Goal: Transaction & Acquisition: Purchase product/service

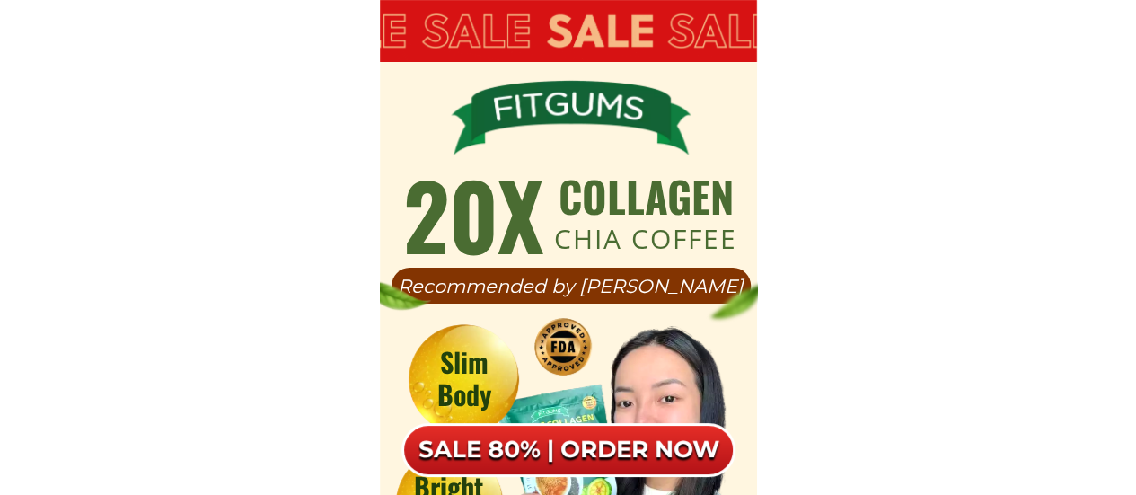
click at [557, 437] on h6 "SALE 80% | ORDER NOW" at bounding box center [569, 450] width 334 height 31
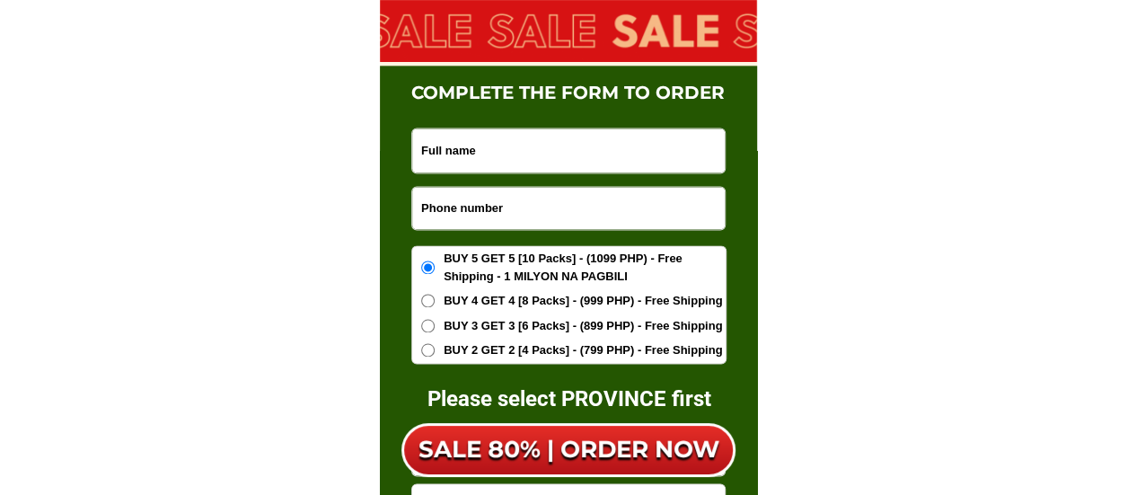
scroll to position [11420, 0]
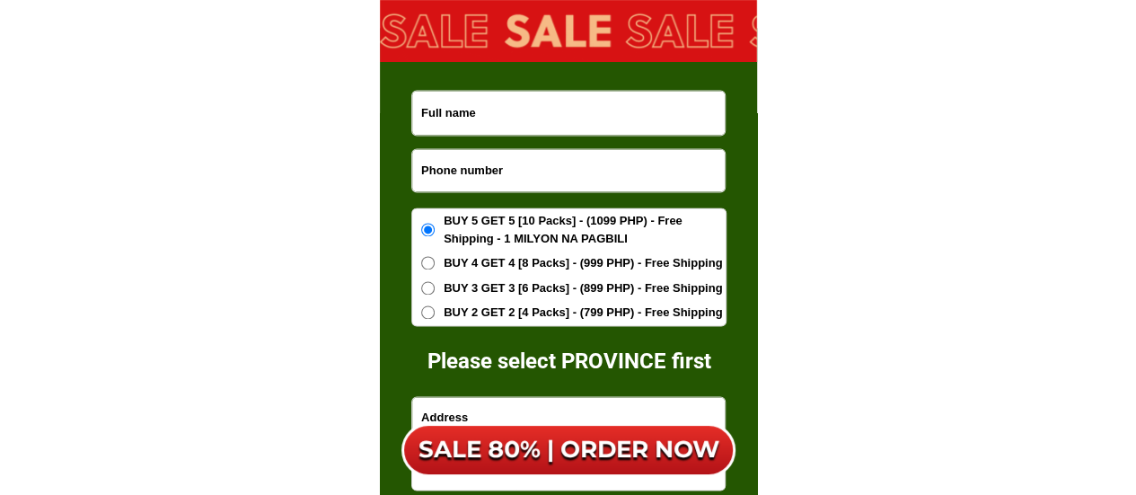
click at [490, 170] on input "Input phone_number" at bounding box center [568, 170] width 313 height 42
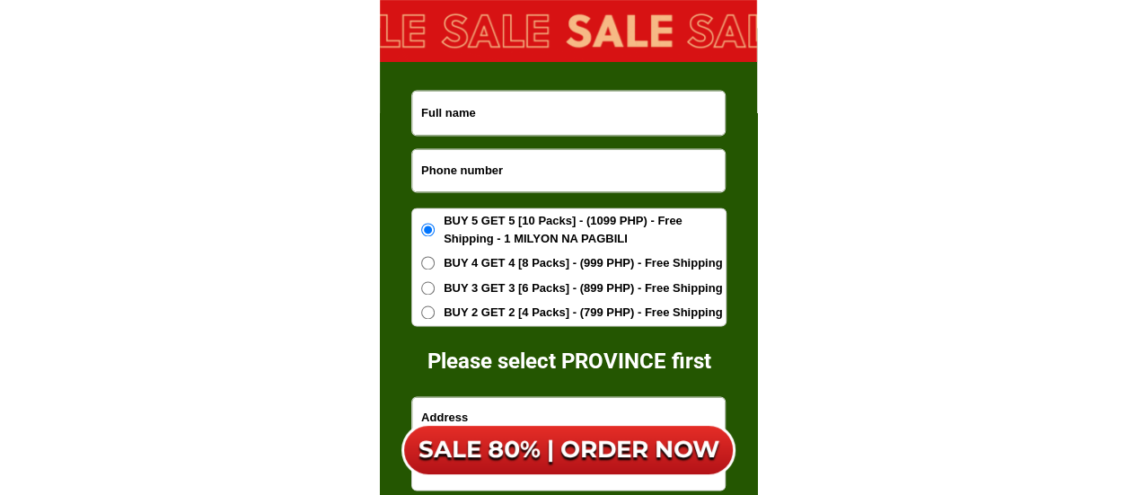
paste input "09613795935"
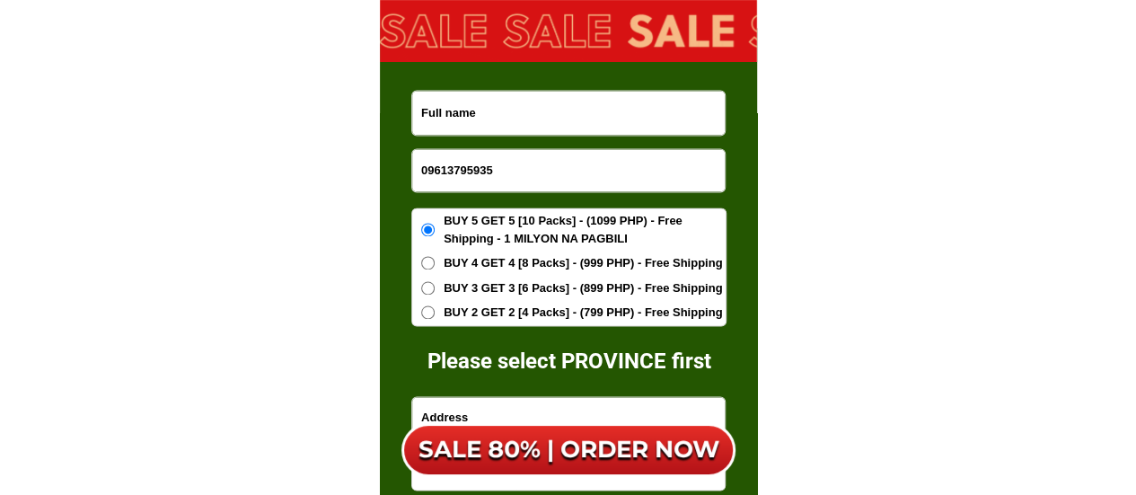
type input "09613795935"
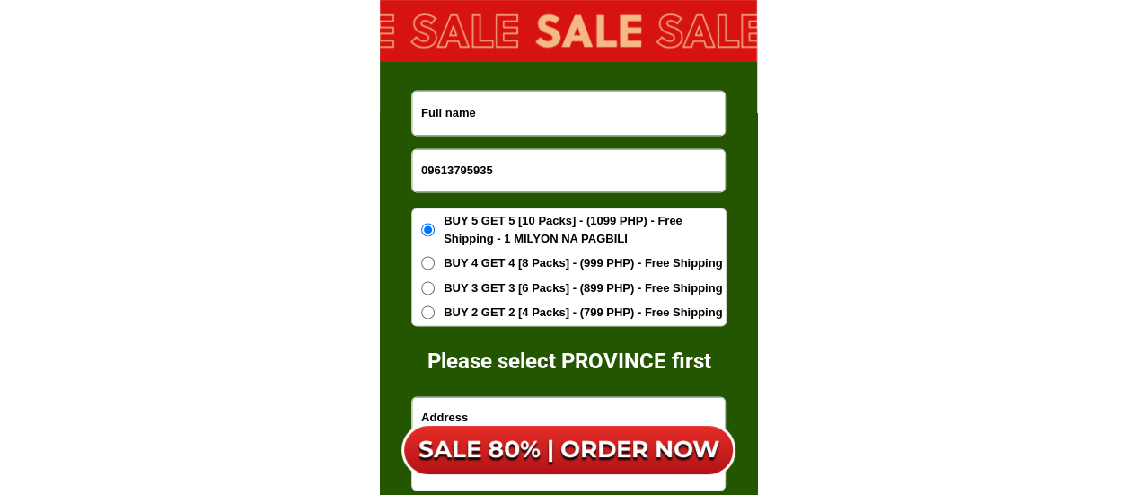
paste input "Ma. [PERSON_NAME]"
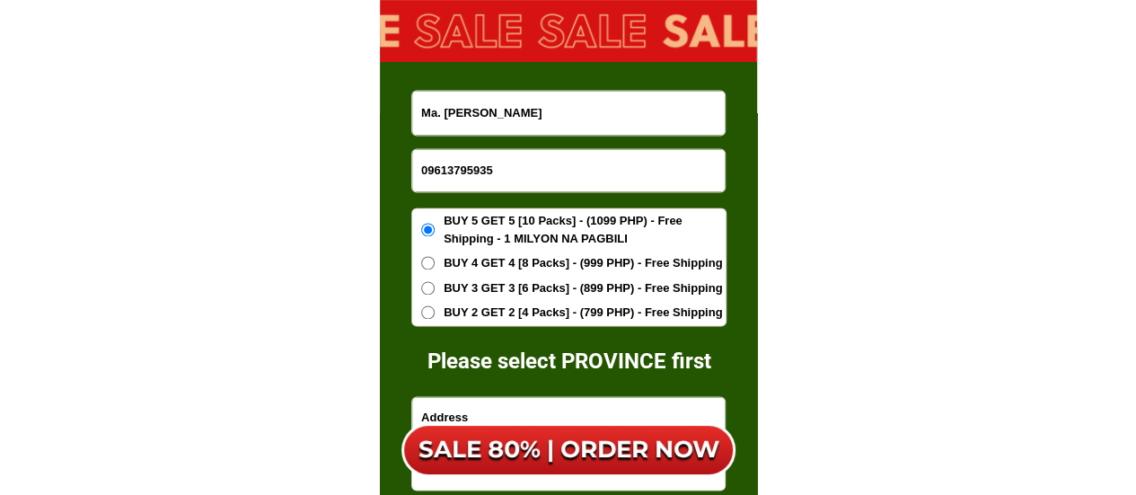
click at [469, 123] on input "Ma. [PERSON_NAME]" at bounding box center [568, 113] width 313 height 44
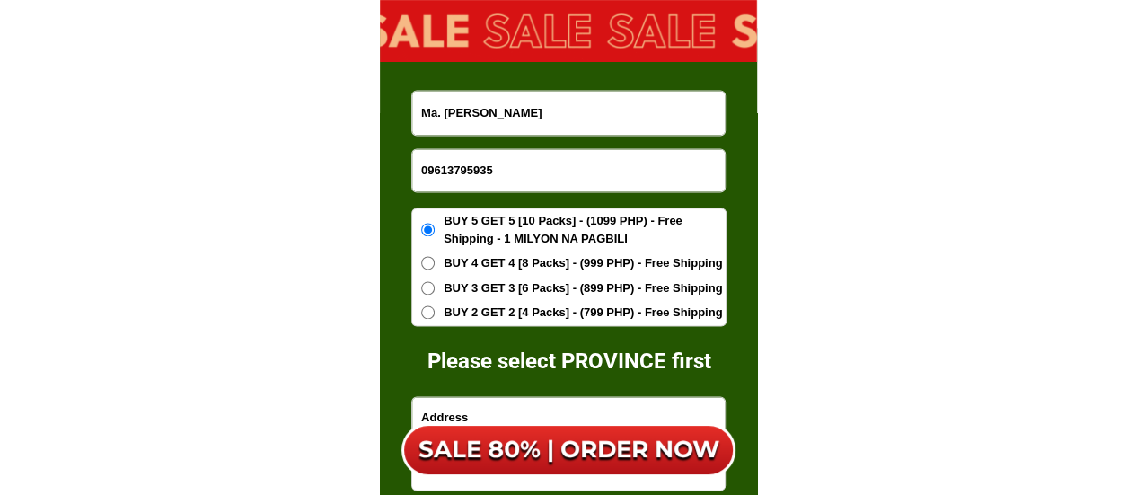
type input "Ma. [PERSON_NAME]"
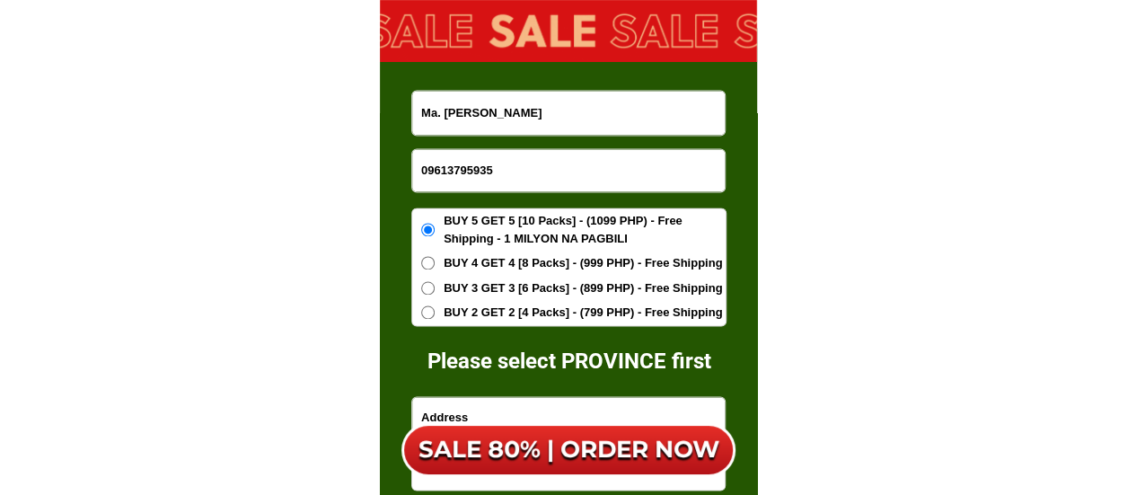
scroll to position [11510, 0]
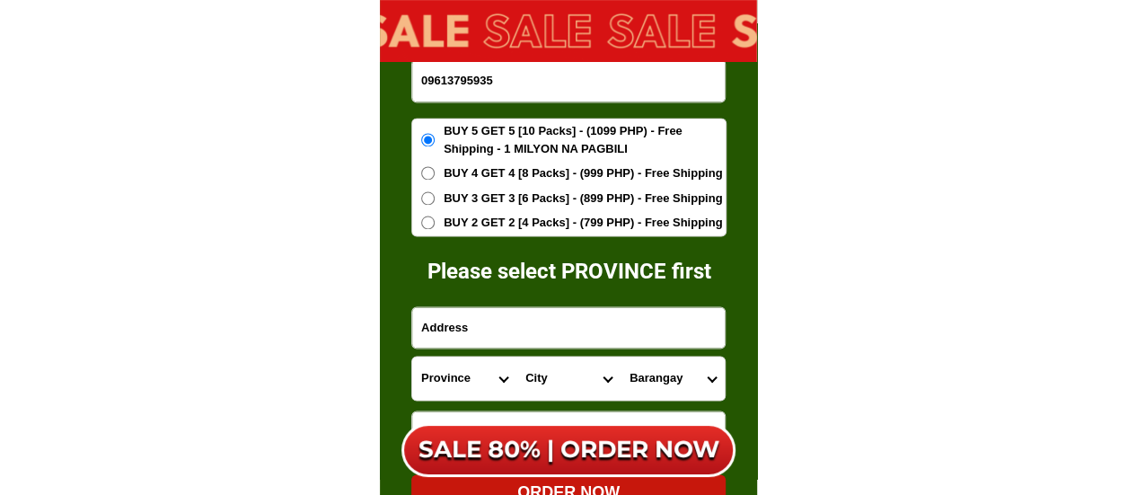
click at [487, 315] on input "Input address" at bounding box center [568, 327] width 313 height 40
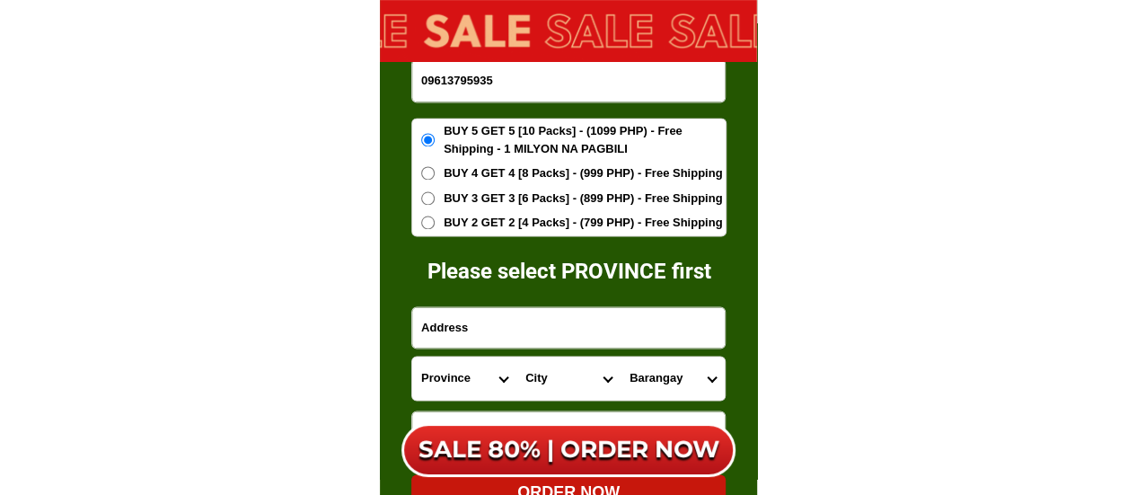
paste input "Zone 5, Malaya Compound Barra Opol ,Misamis Oriental"
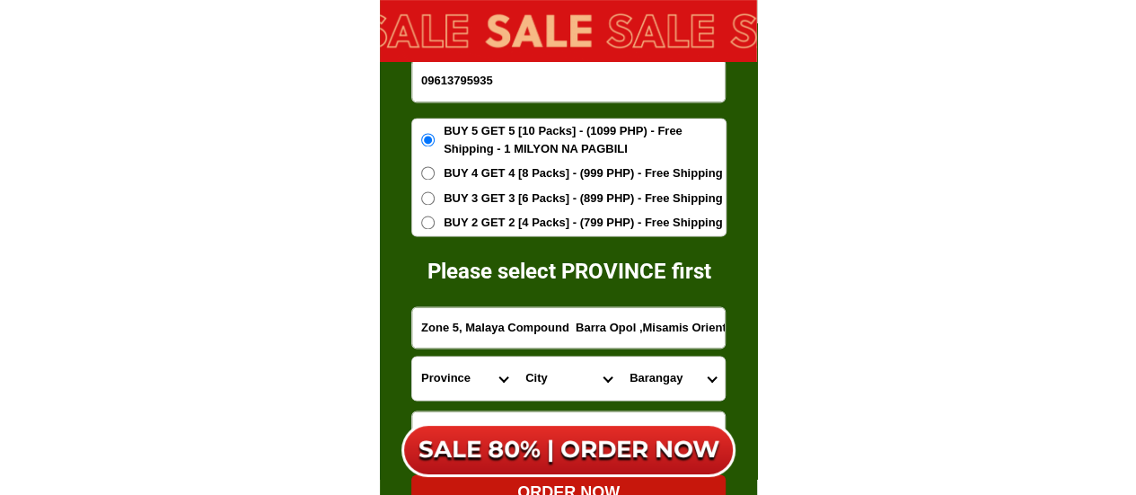
scroll to position [0, 11]
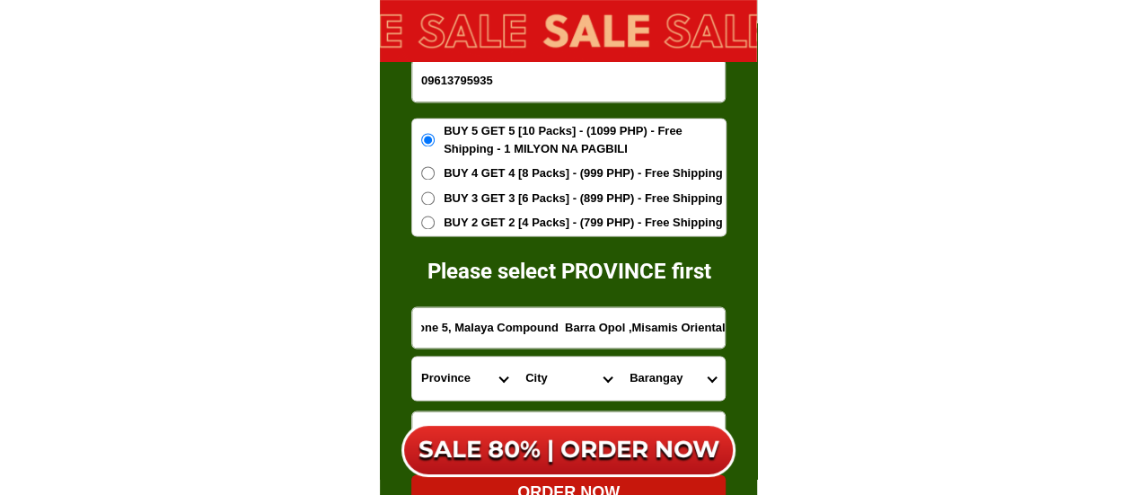
type input "Zone 5, Malaya Compound Barra Opol ,Misamis Oriental"
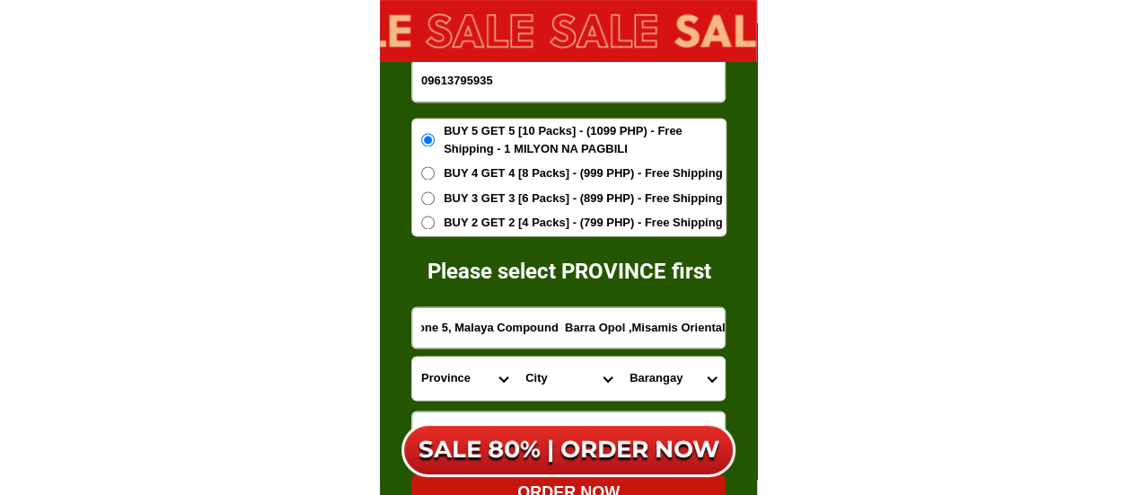
scroll to position [0, 0]
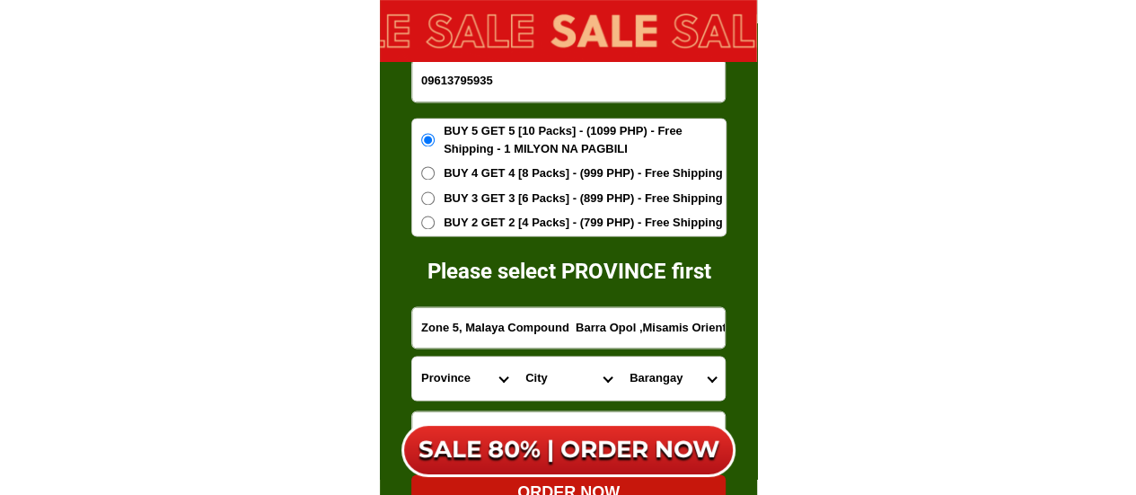
click at [456, 374] on select "Province [GEOGRAPHIC_DATA] [GEOGRAPHIC_DATA][PERSON_NAME][GEOGRAPHIC_DATA][GEOG…" at bounding box center [464, 378] width 104 height 43
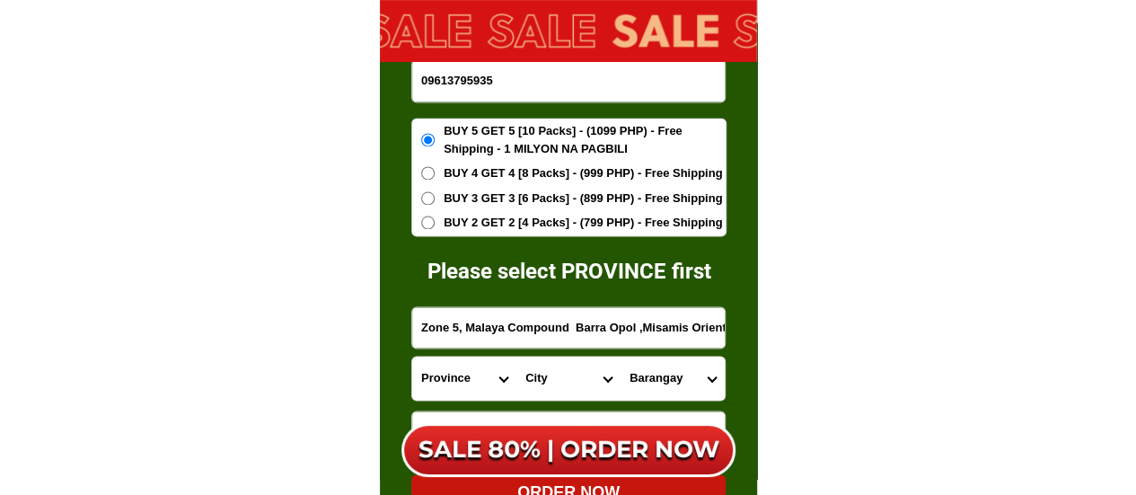
select select "63_386"
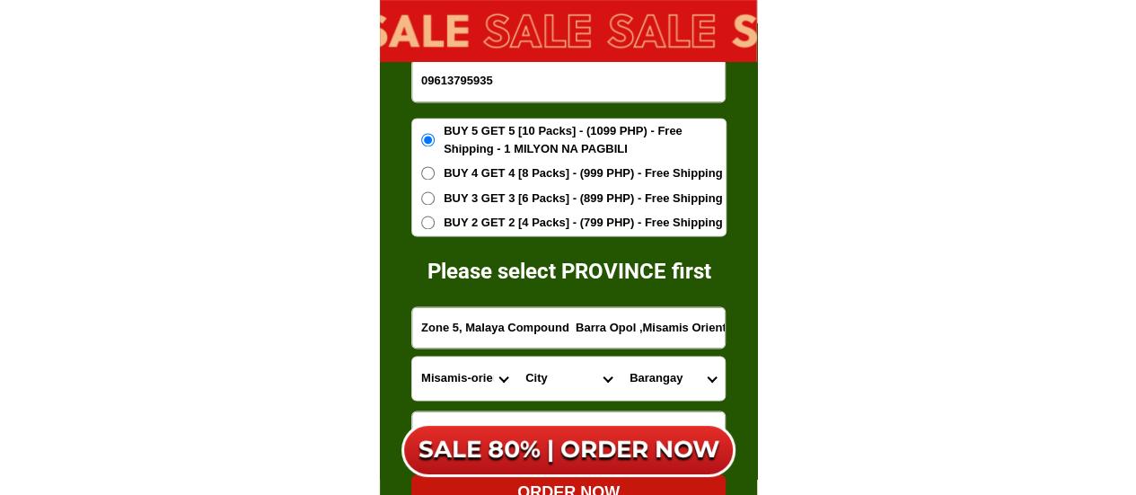
click at [412, 357] on select "Province [GEOGRAPHIC_DATA] [GEOGRAPHIC_DATA][PERSON_NAME][GEOGRAPHIC_DATA][GEOG…" at bounding box center [464, 378] width 104 height 43
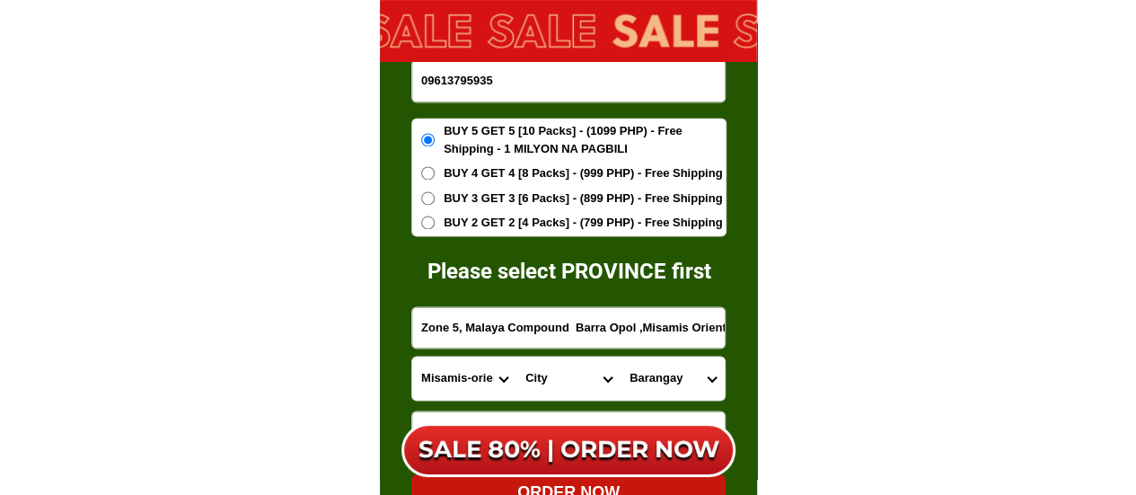
click at [539, 373] on select "City Alubijid [GEOGRAPHIC_DATA][PERSON_NAME][GEOGRAPHIC_DATA][GEOGRAPHIC_DATA] …" at bounding box center [569, 378] width 104 height 43
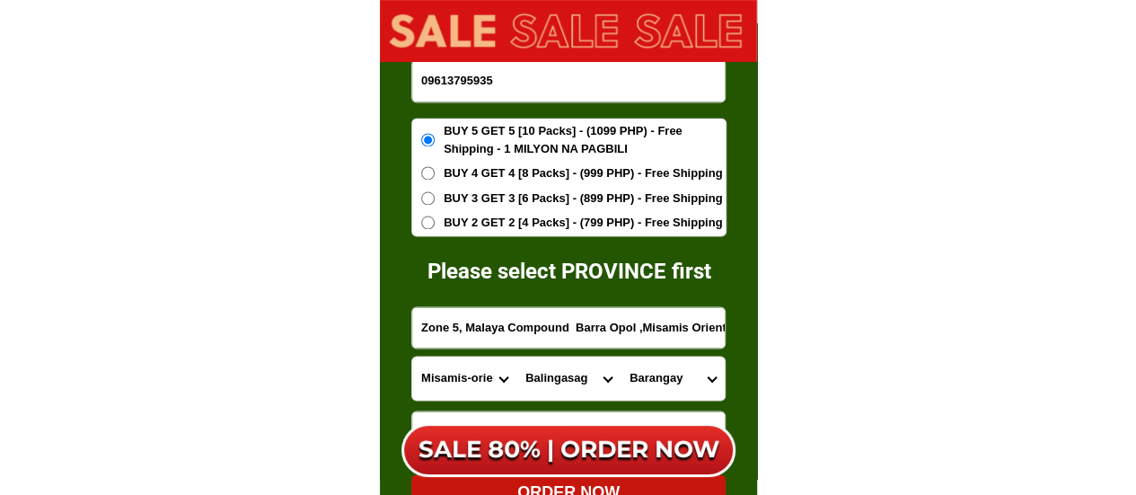
click at [574, 373] on select "City Alubijid [GEOGRAPHIC_DATA][PERSON_NAME][GEOGRAPHIC_DATA][GEOGRAPHIC_DATA] …" at bounding box center [569, 378] width 104 height 43
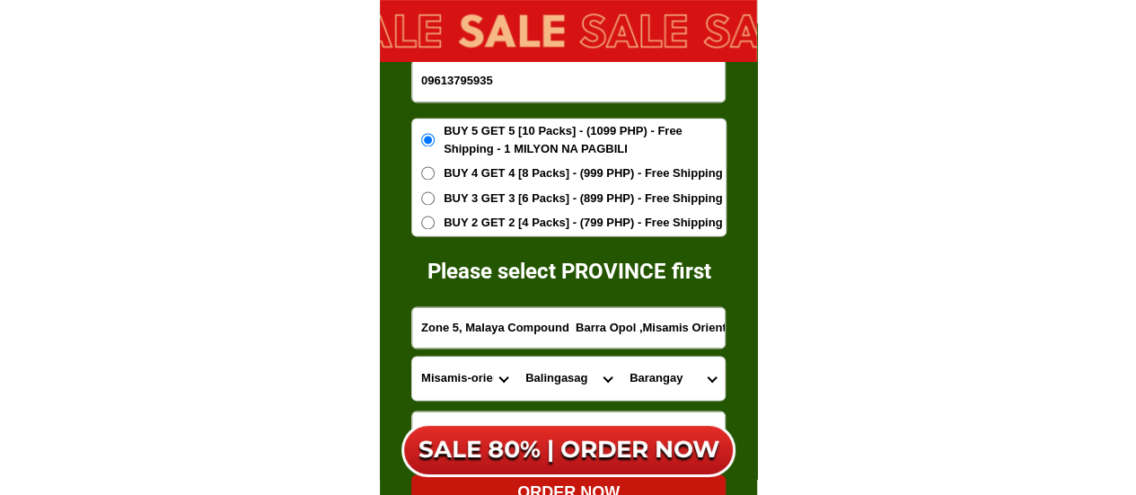
select select "63_3863951"
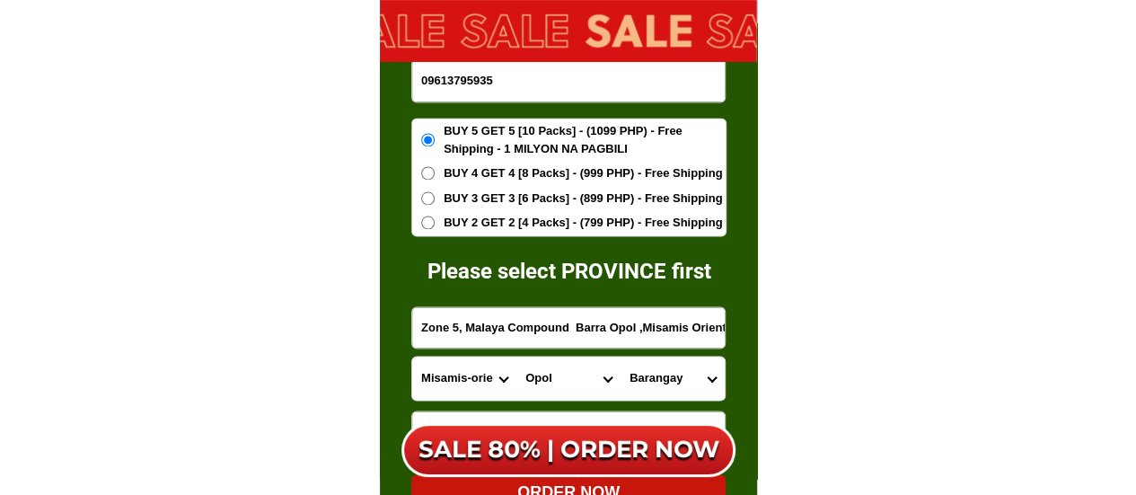
click at [517, 357] on select "City Alubijid [GEOGRAPHIC_DATA][PERSON_NAME][GEOGRAPHIC_DATA][GEOGRAPHIC_DATA] …" at bounding box center [569, 378] width 104 height 43
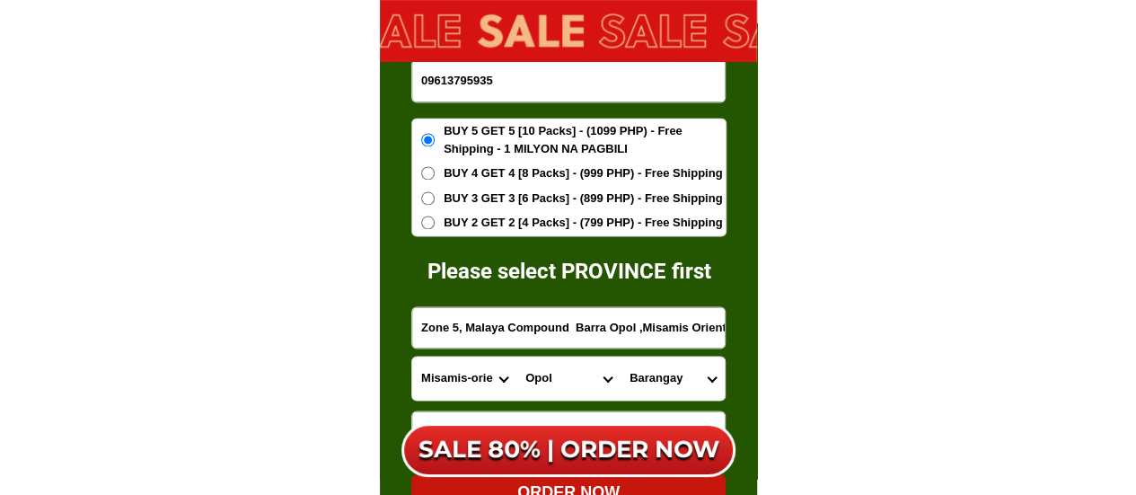
click at [656, 375] on select "Barangay Awang [PERSON_NAME] Cauyonan Igpit Limonda Luyongbonbon [GEOGRAPHIC_DA…" at bounding box center [673, 378] width 104 height 43
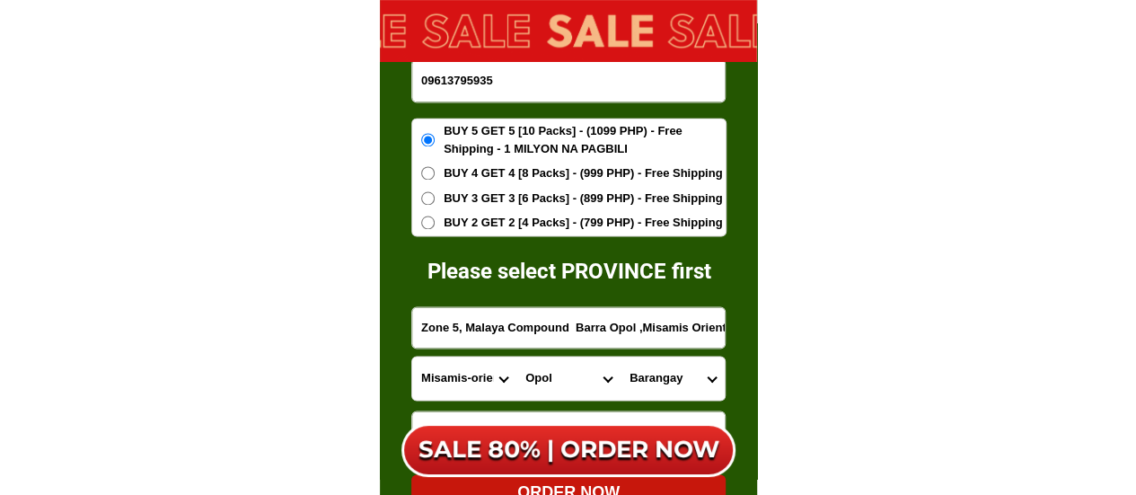
select select "63_38639515611"
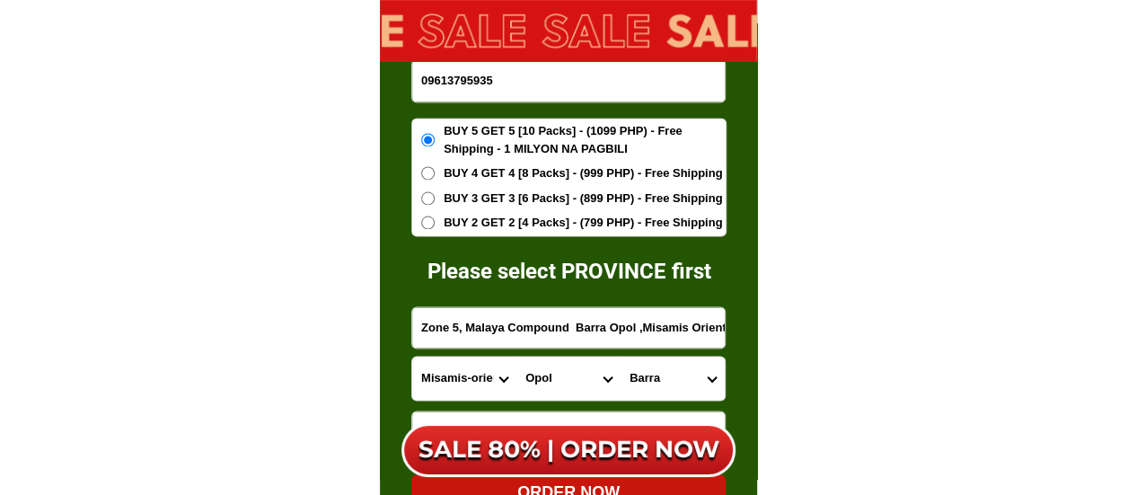
click at [621, 357] on select "Barangay Awang [PERSON_NAME] Cauyonan Igpit Limonda Luyongbonbon [GEOGRAPHIC_DA…" at bounding box center [673, 378] width 104 height 43
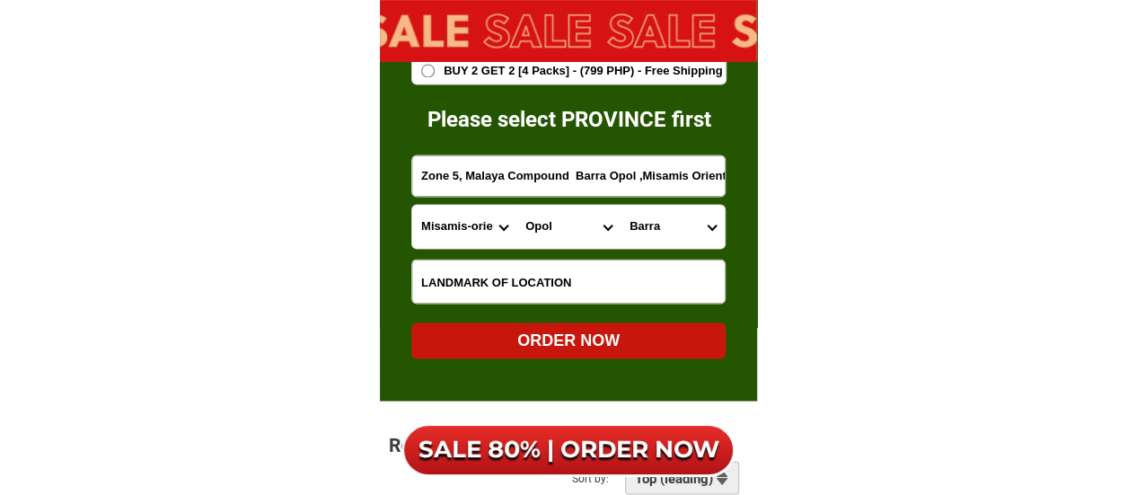
scroll to position [11689, 0]
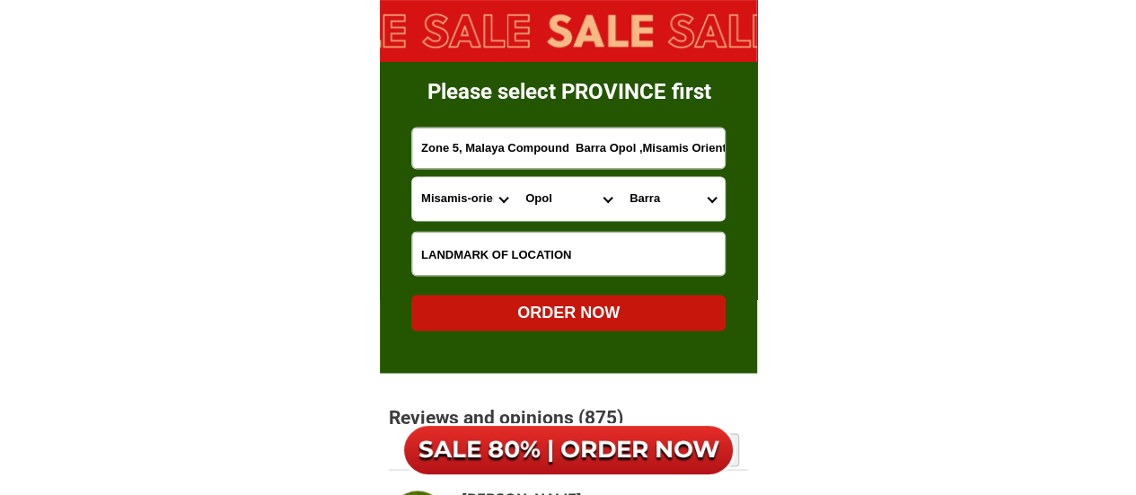
click at [581, 311] on div "ORDER NOW" at bounding box center [568, 312] width 314 height 24
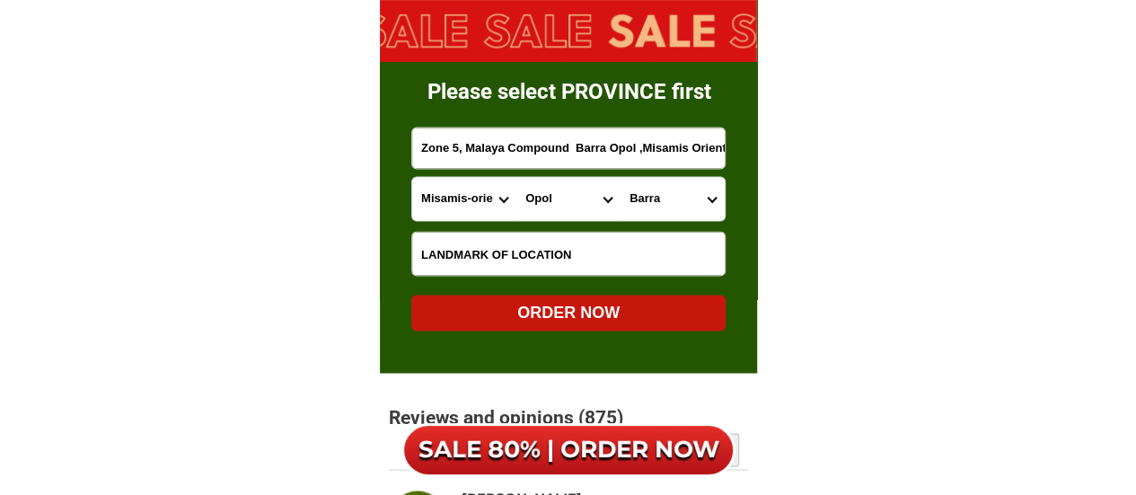
type input "Ma. [PERSON_NAME]"
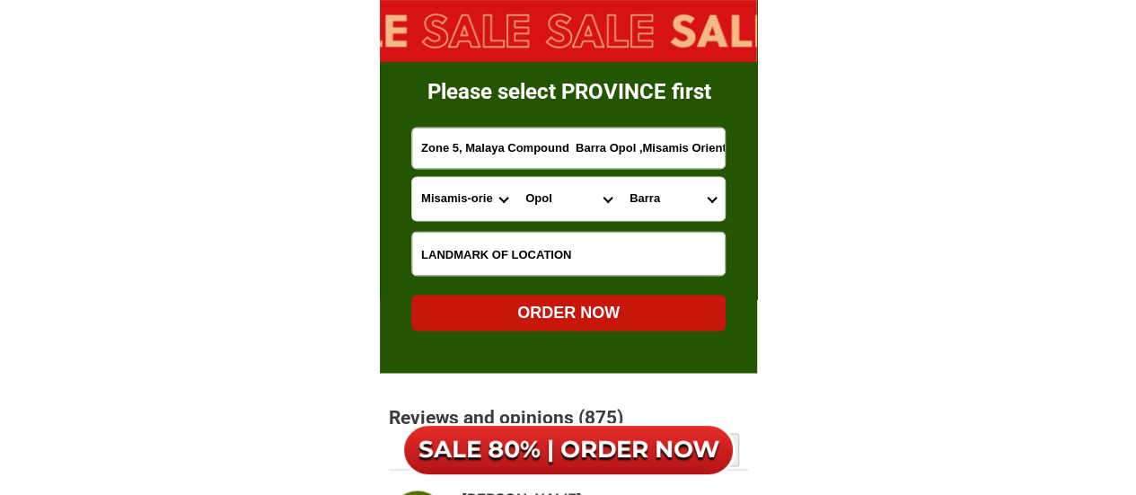
radio input "true"
